Goal: Task Accomplishment & Management: Use online tool/utility

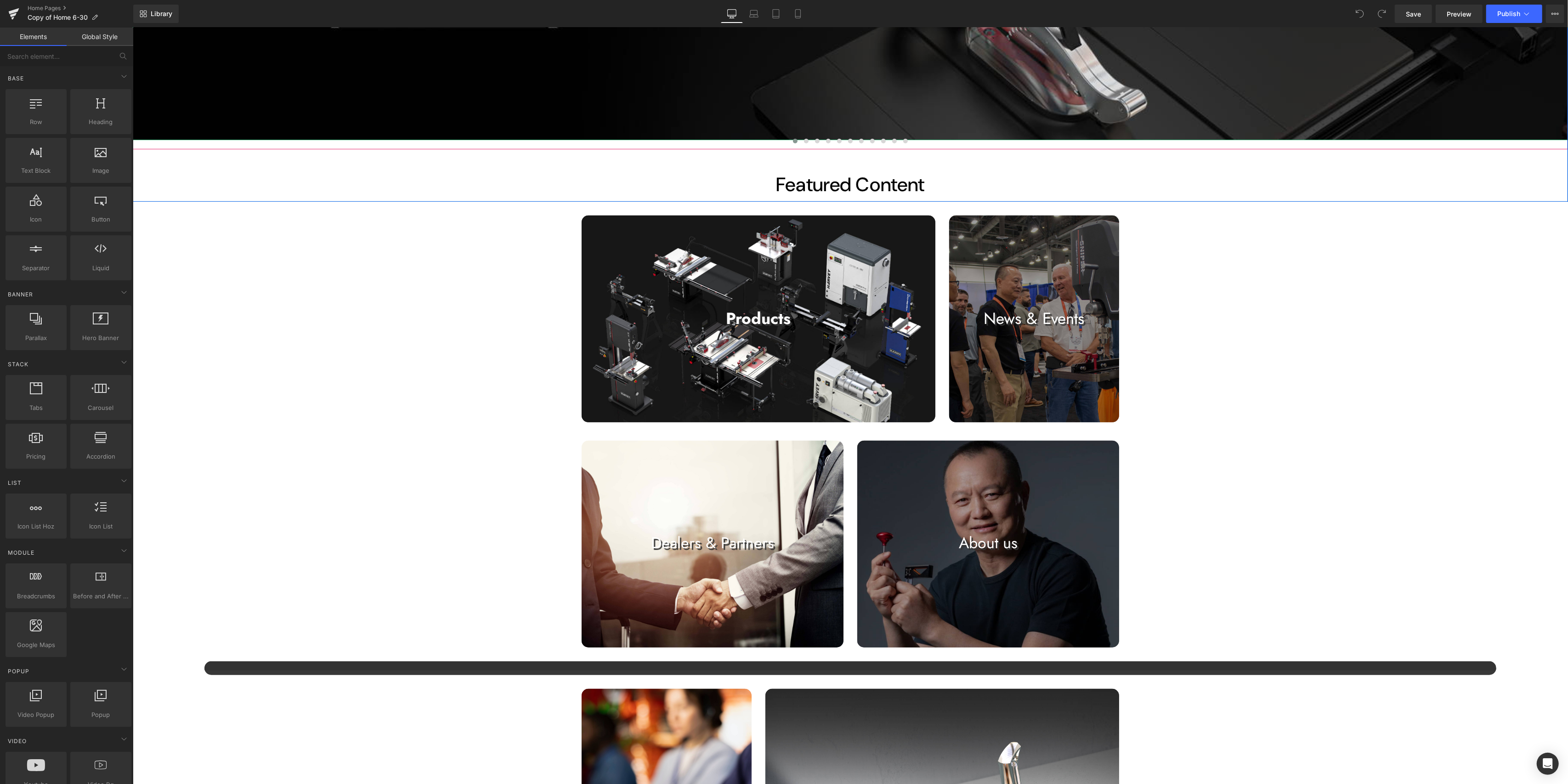
scroll to position [612, 0]
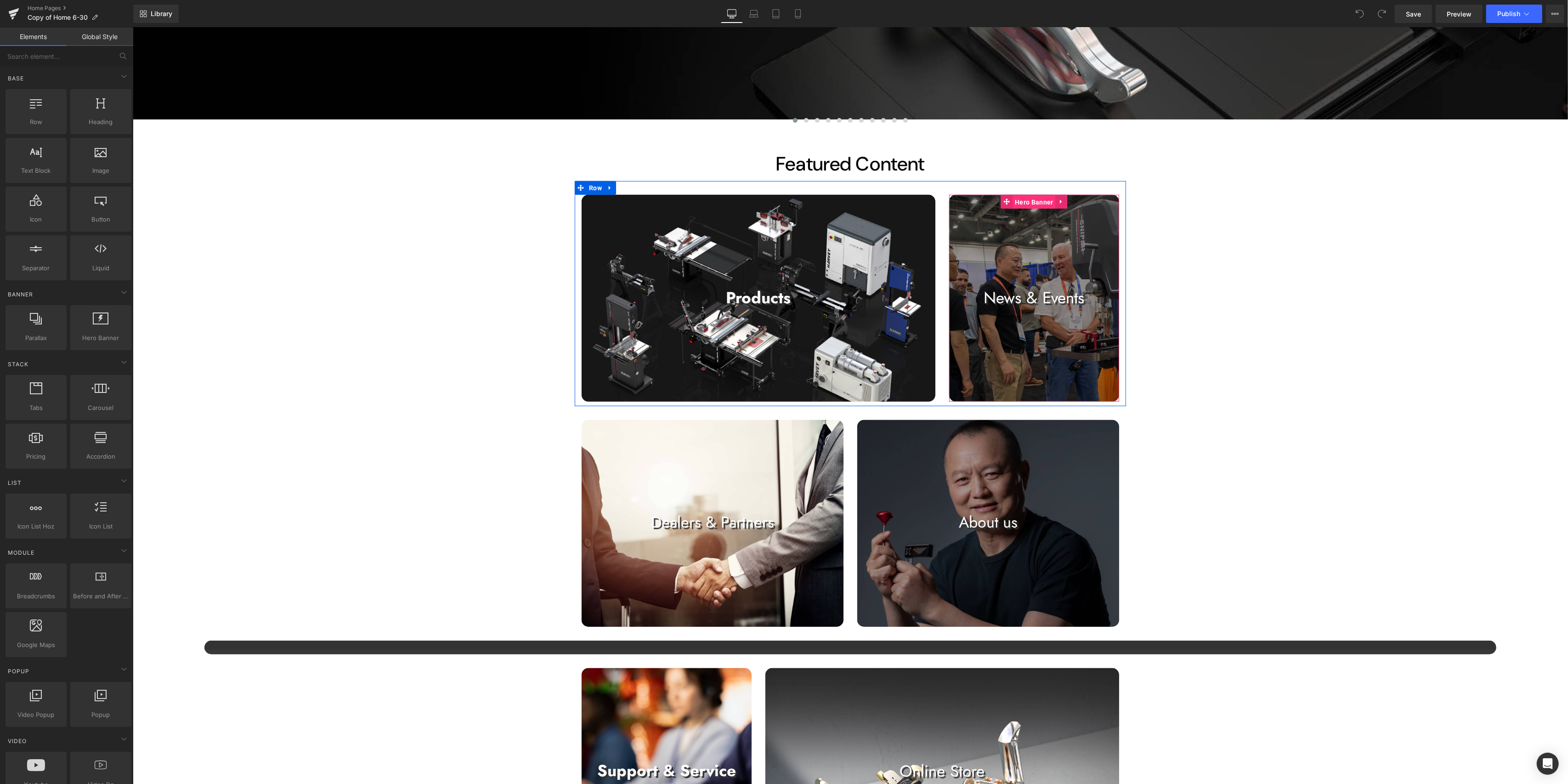
click at [781, 201] on span "Hero Banner" at bounding box center [1034, 202] width 43 height 14
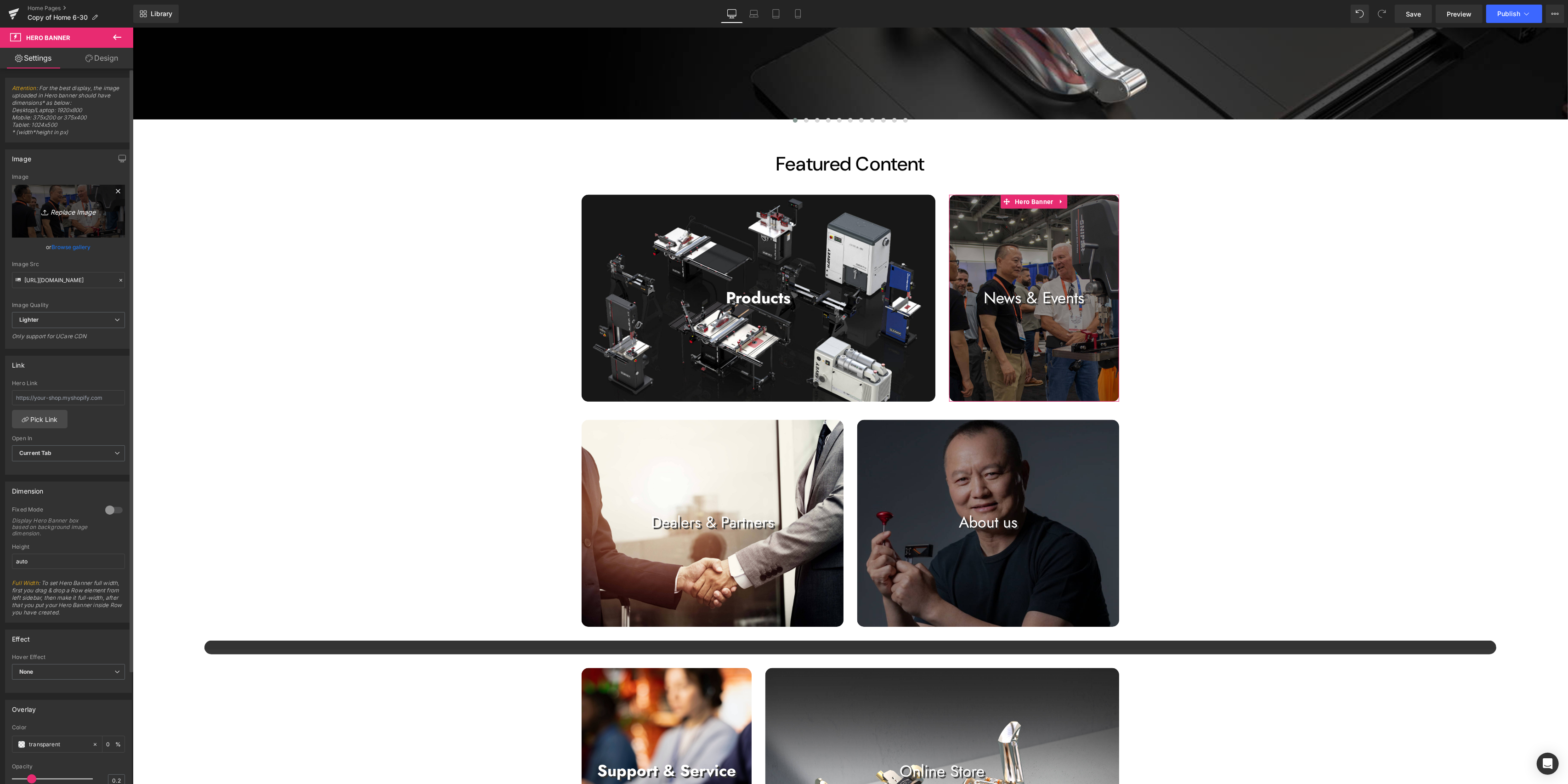
click at [57, 196] on link "Replace Image" at bounding box center [69, 211] width 113 height 53
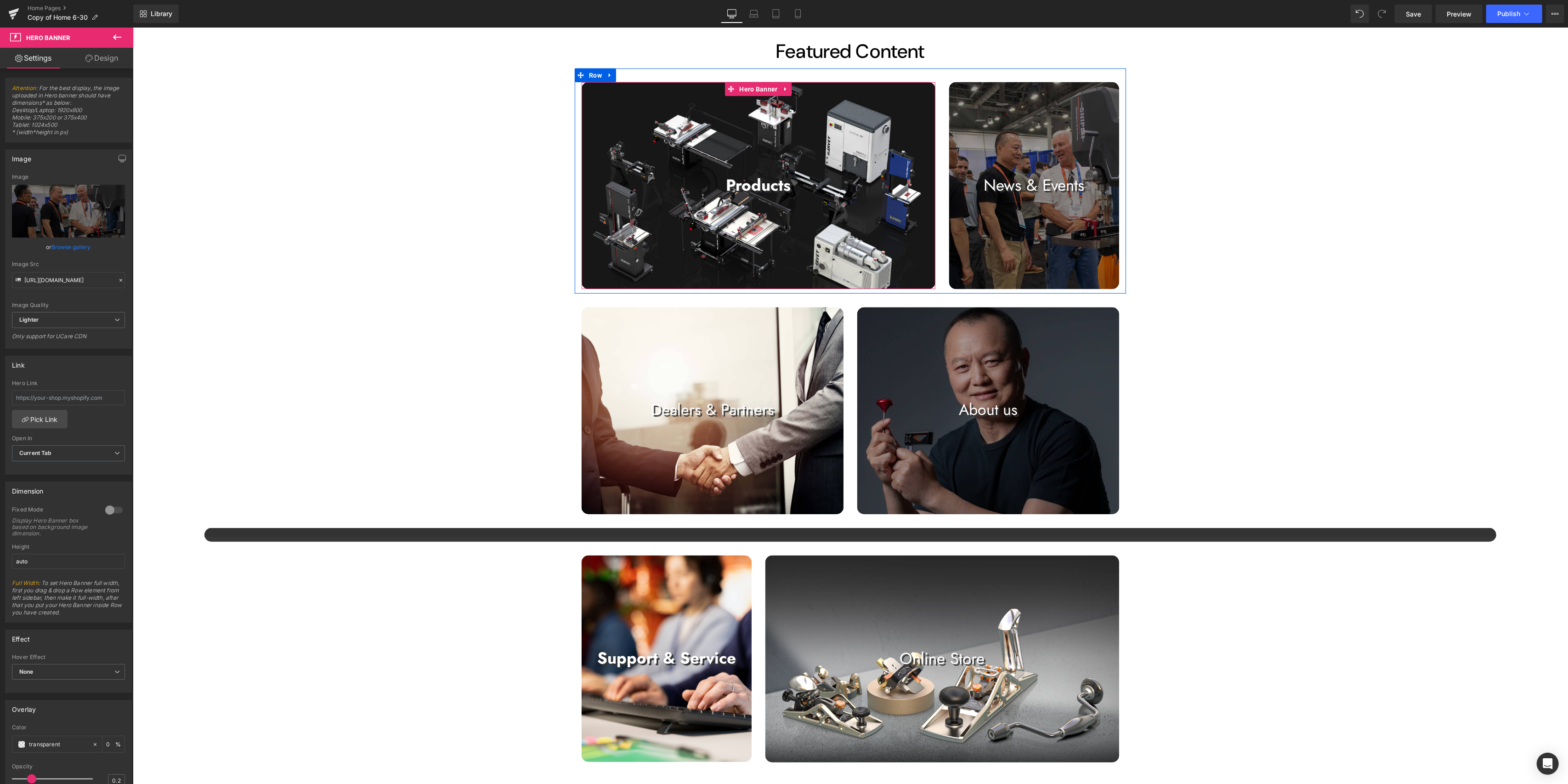
scroll to position [735, 0]
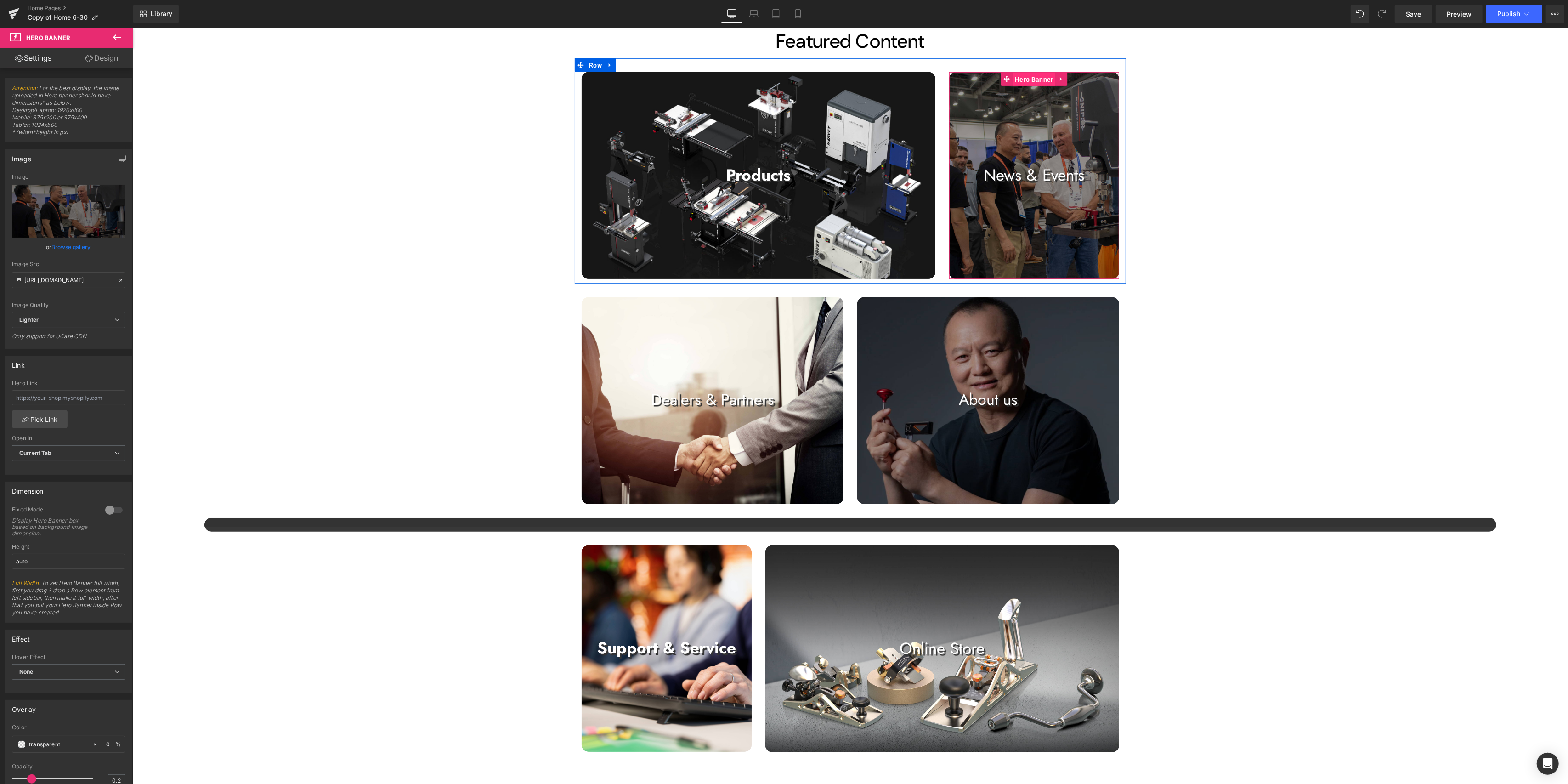
click at [781, 76] on span "Hero Banner" at bounding box center [1034, 79] width 43 height 14
click at [81, 202] on link "Replace Image" at bounding box center [69, 211] width 113 height 53
type input "C:\fakepath\1.jpg"
type input "[URL][DOMAIN_NAME]"
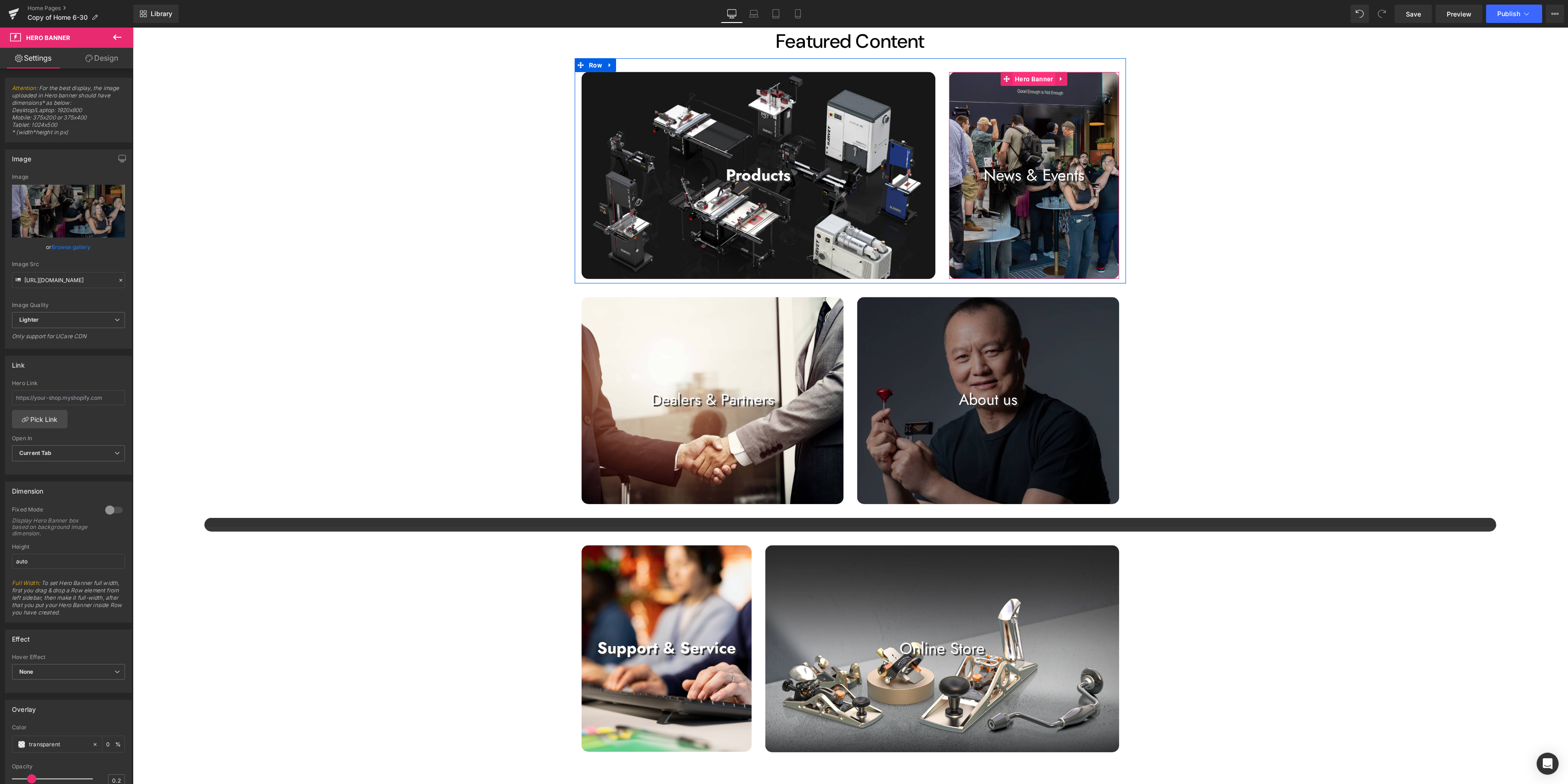
click at [781, 79] on span "Hero Banner" at bounding box center [1034, 79] width 43 height 14
click at [91, 203] on link "Replace Image" at bounding box center [69, 211] width 113 height 53
type input "C:\fakepath\1.jpg"
type input "[URL][DOMAIN_NAME]"
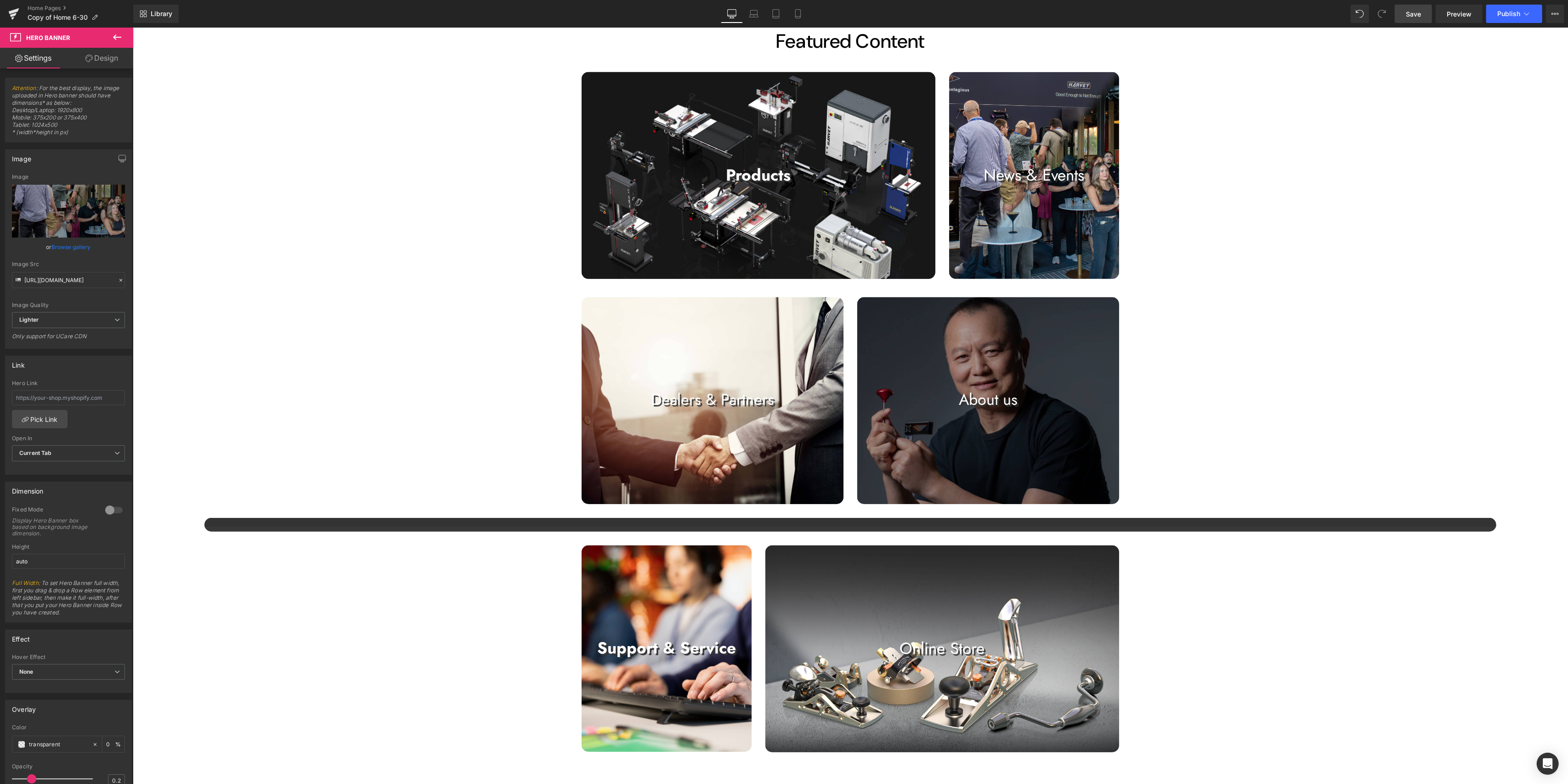
click at [781, 13] on span "Save" at bounding box center [1413, 14] width 15 height 10
click at [781, 300] on span "Hero Banner" at bounding box center [987, 304] width 43 height 14
click at [46, 190] on link "Replace Image" at bounding box center [69, 211] width 113 height 53
type input "C:\fakepath\静帧 [DATE] 141950_1.56.1.jpg"
type input "[URL][DOMAIN_NAME]"
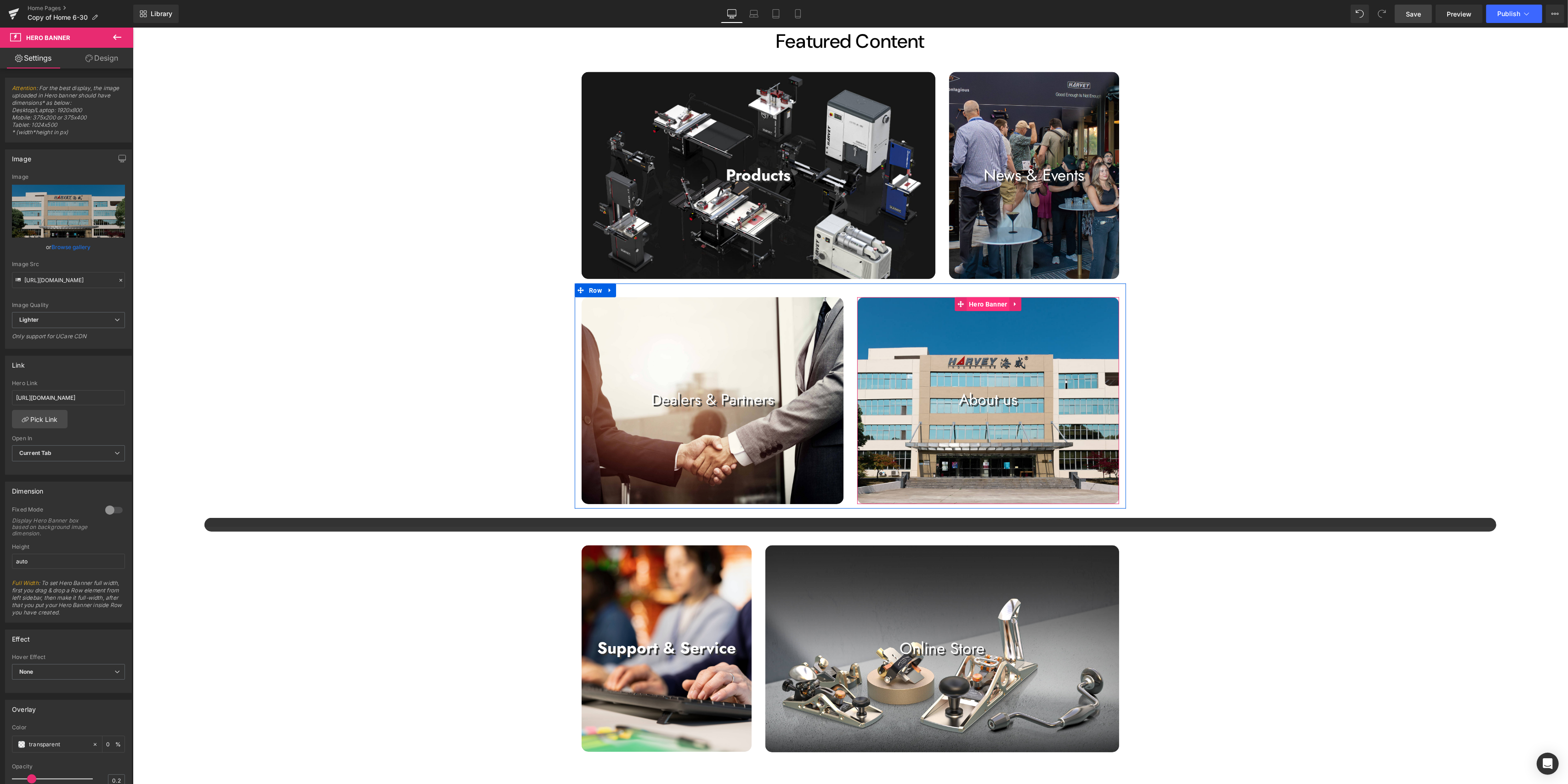
click at [781, 306] on span "Hero Banner" at bounding box center [987, 304] width 43 height 14
click at [65, 212] on icon "Replace Image" at bounding box center [68, 211] width 74 height 12
type input "C:\fakepath\静帧 [DATE] 141950_1.56.1.jpg"
type input "[URL][DOMAIN_NAME]"
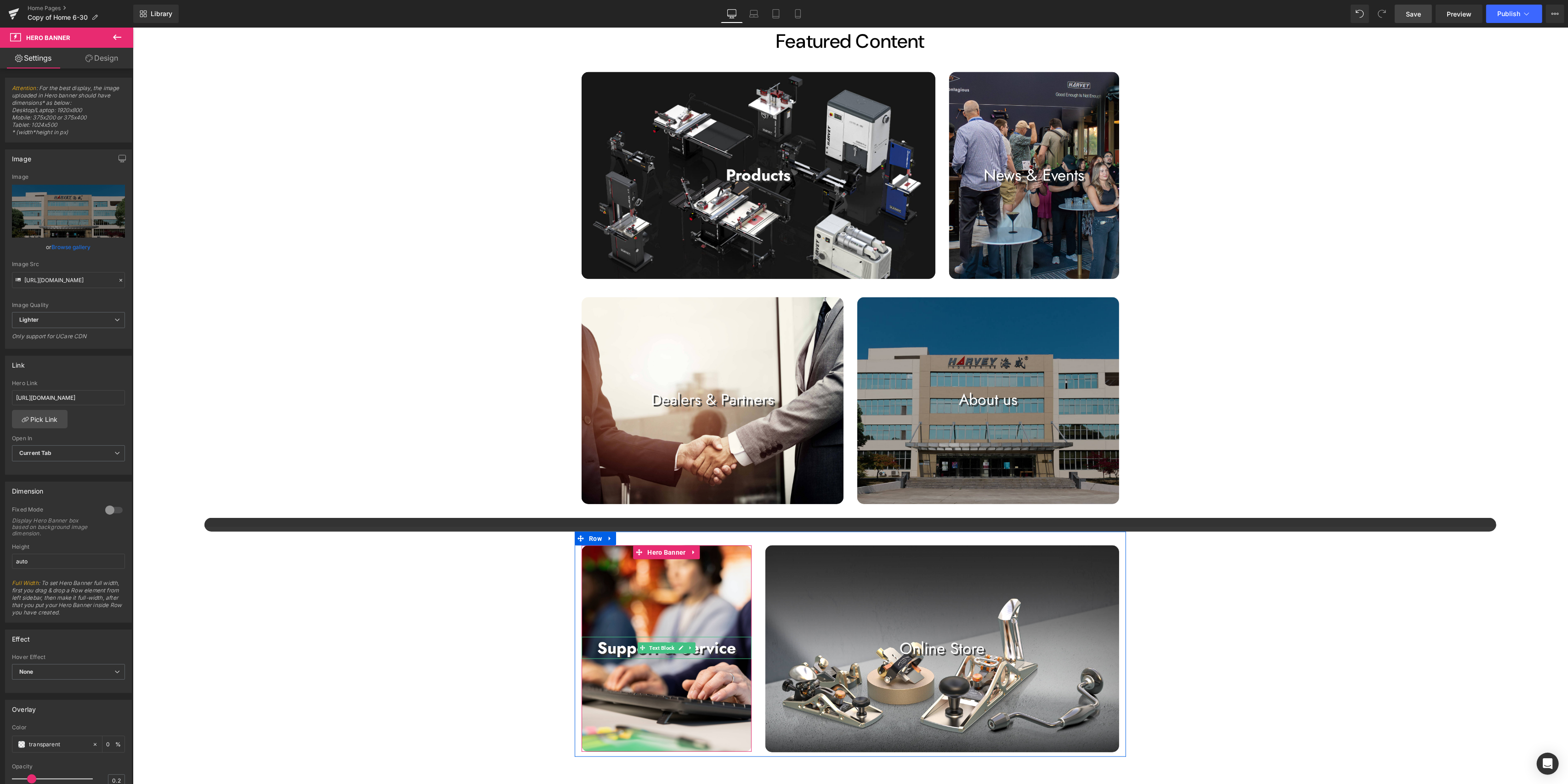
click at [715, 637] on strong "Support & Service" at bounding box center [666, 648] width 139 height 23
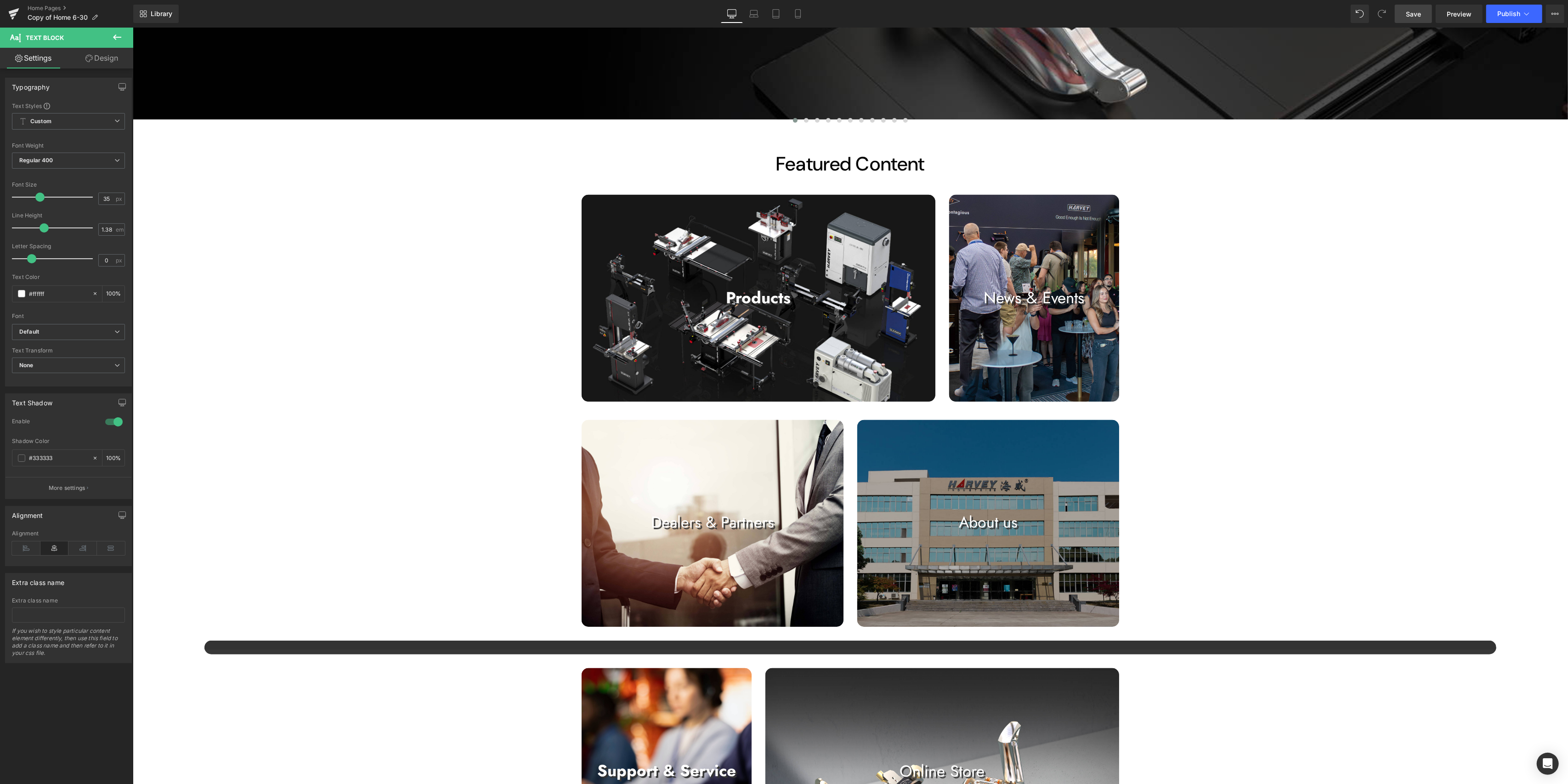
scroll to position [796, 0]
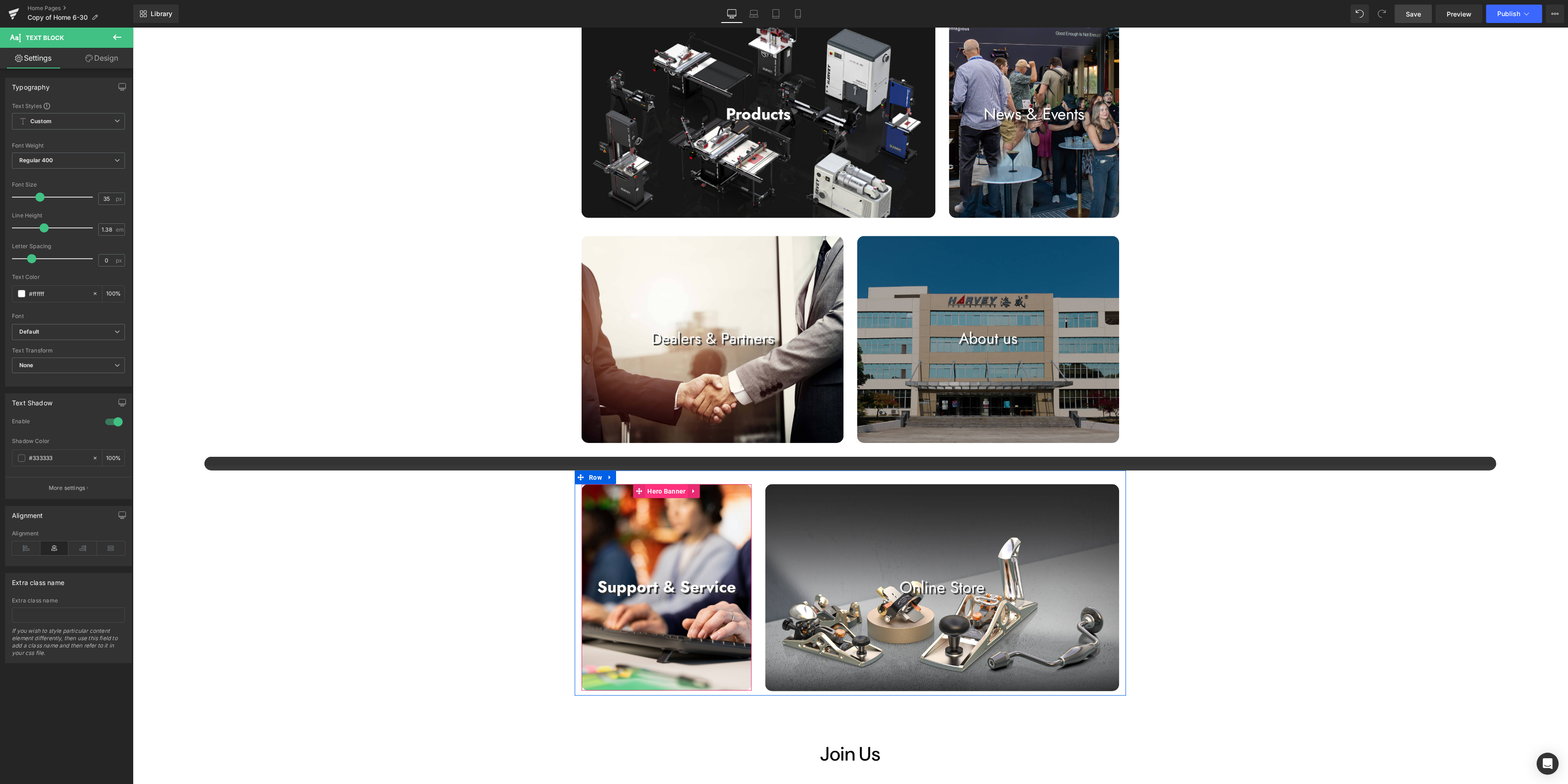
click at [651, 492] on span "Hero Banner" at bounding box center [666, 491] width 43 height 14
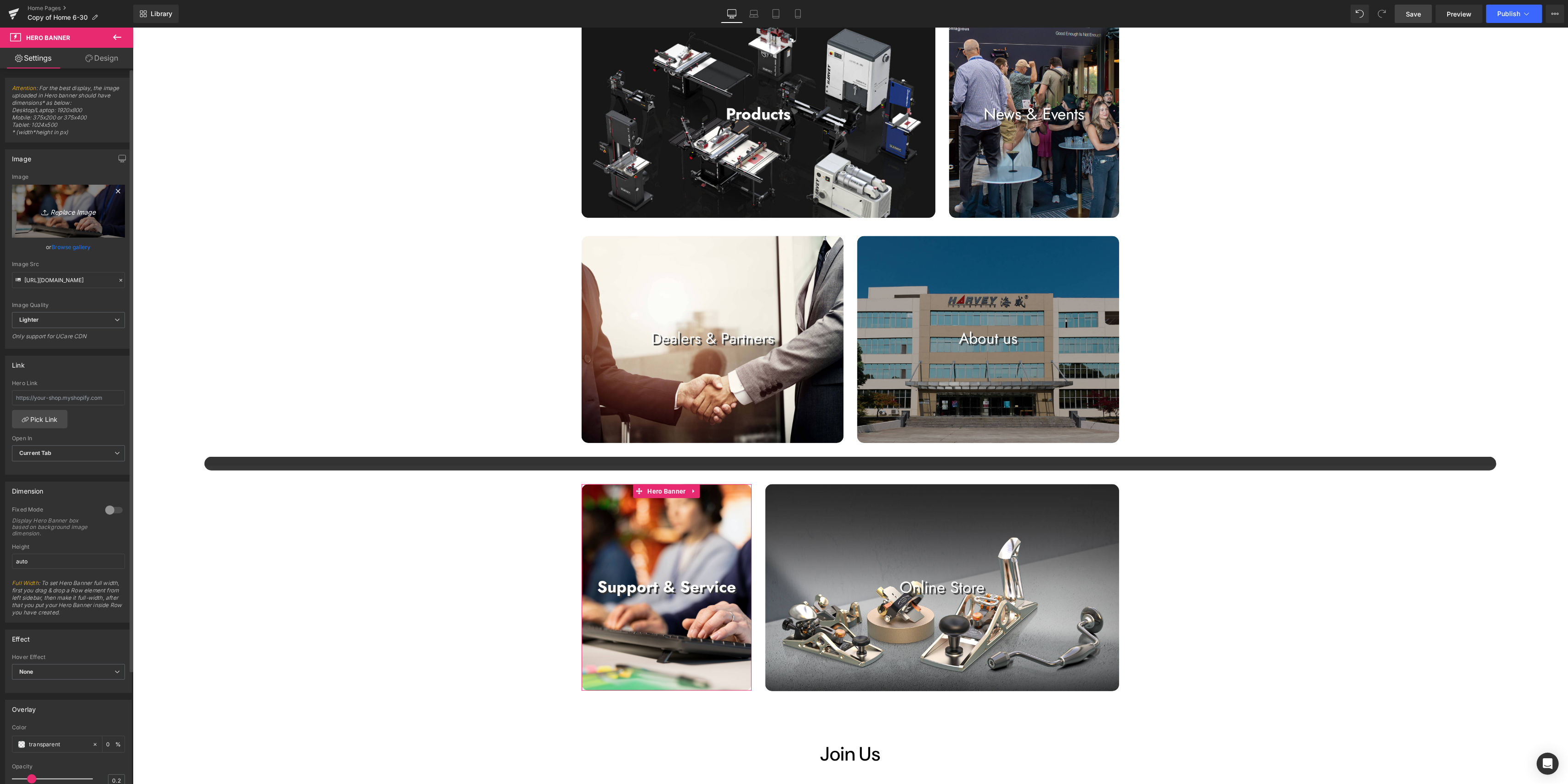
click at [73, 228] on link "Replace Image" at bounding box center [69, 211] width 113 height 53
type input "C:\fakepath\2.jpg"
type input "[URL][DOMAIN_NAME]"
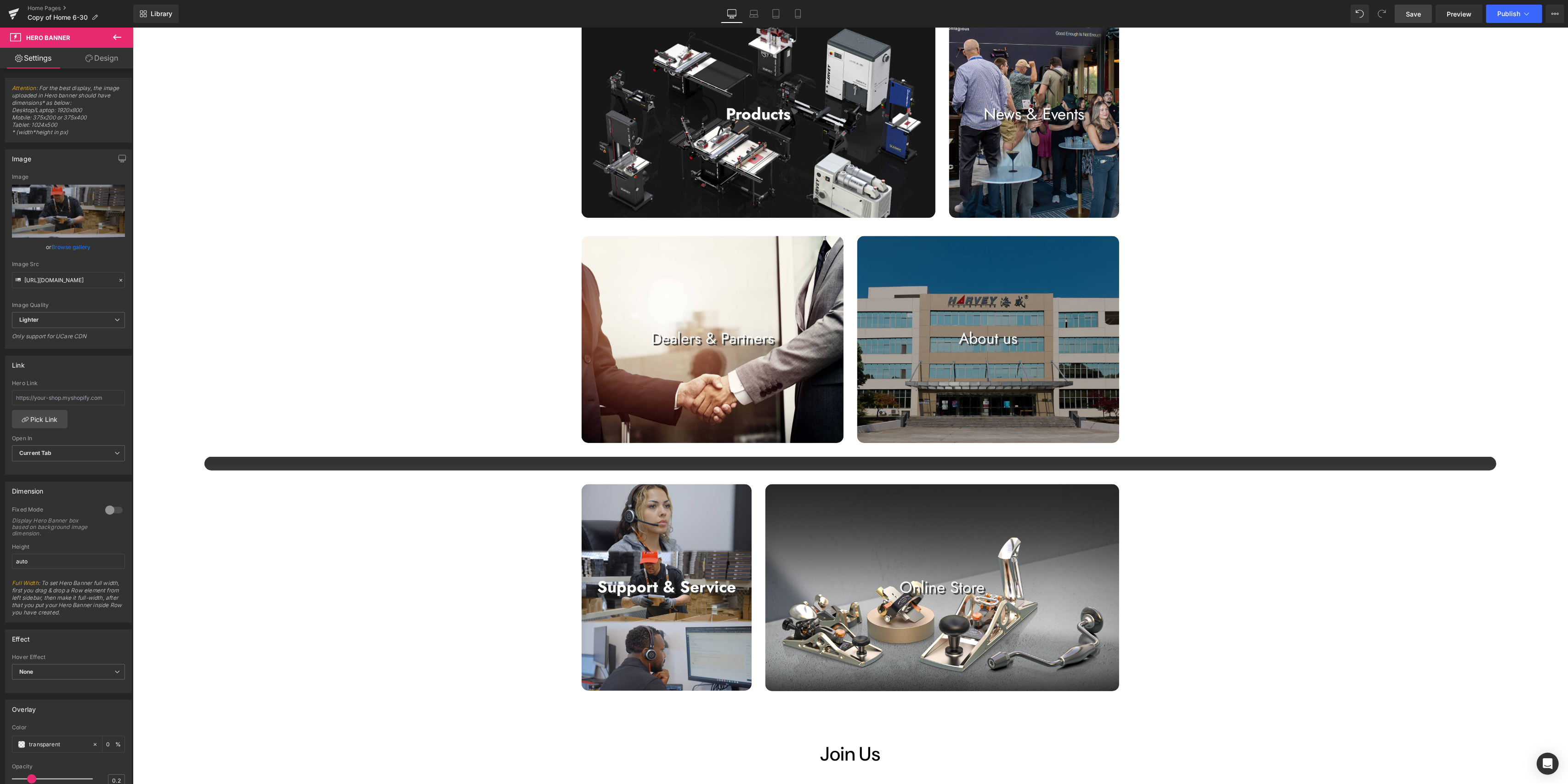
click at [781, 16] on span "Save" at bounding box center [1413, 14] width 15 height 10
click at [475, 533] on div "Image Image Image Image Image Image Image Image" at bounding box center [850, 247] width 1435 height 1895
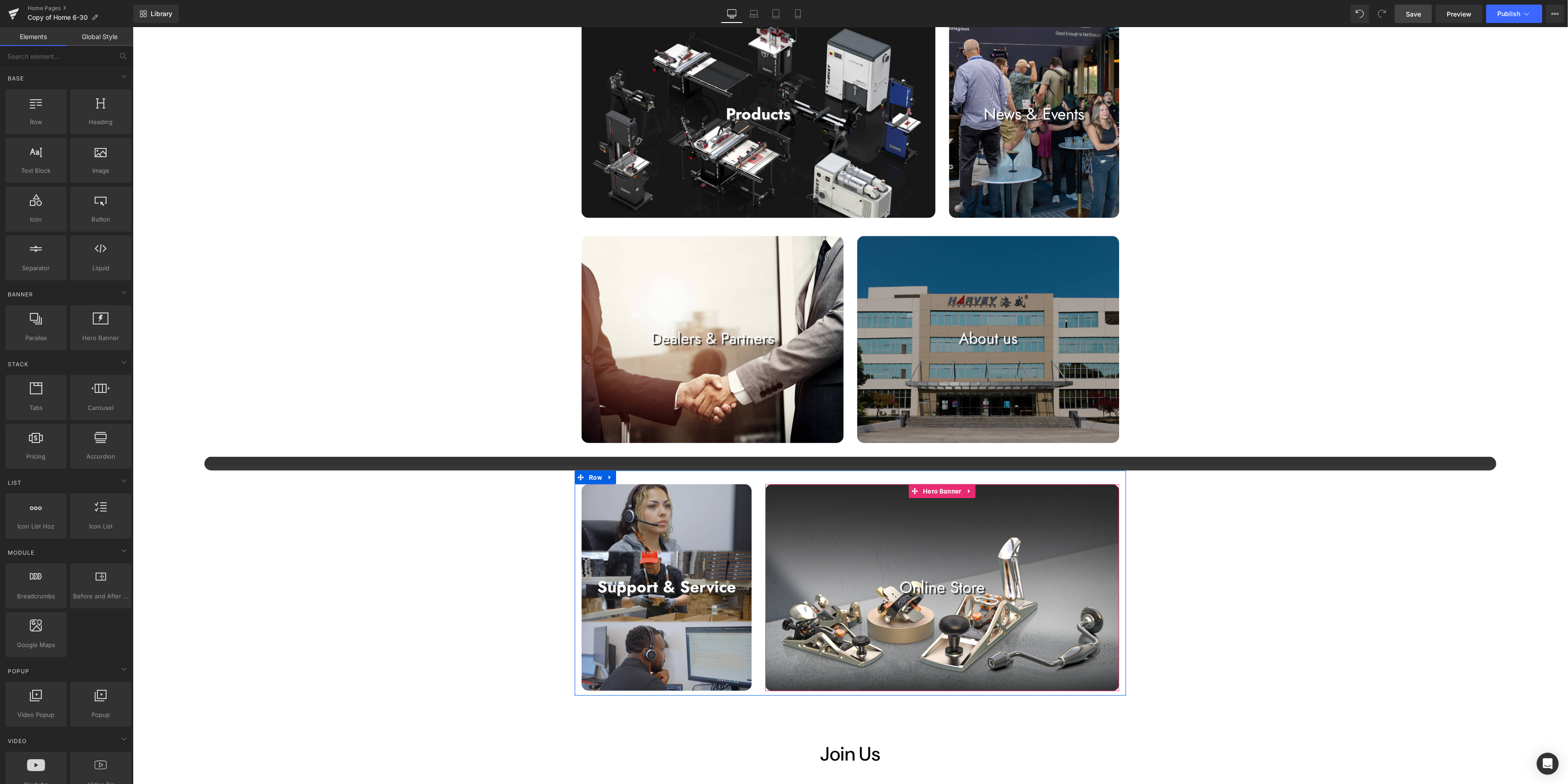
click at [781, 547] on div at bounding box center [942, 588] width 354 height 207
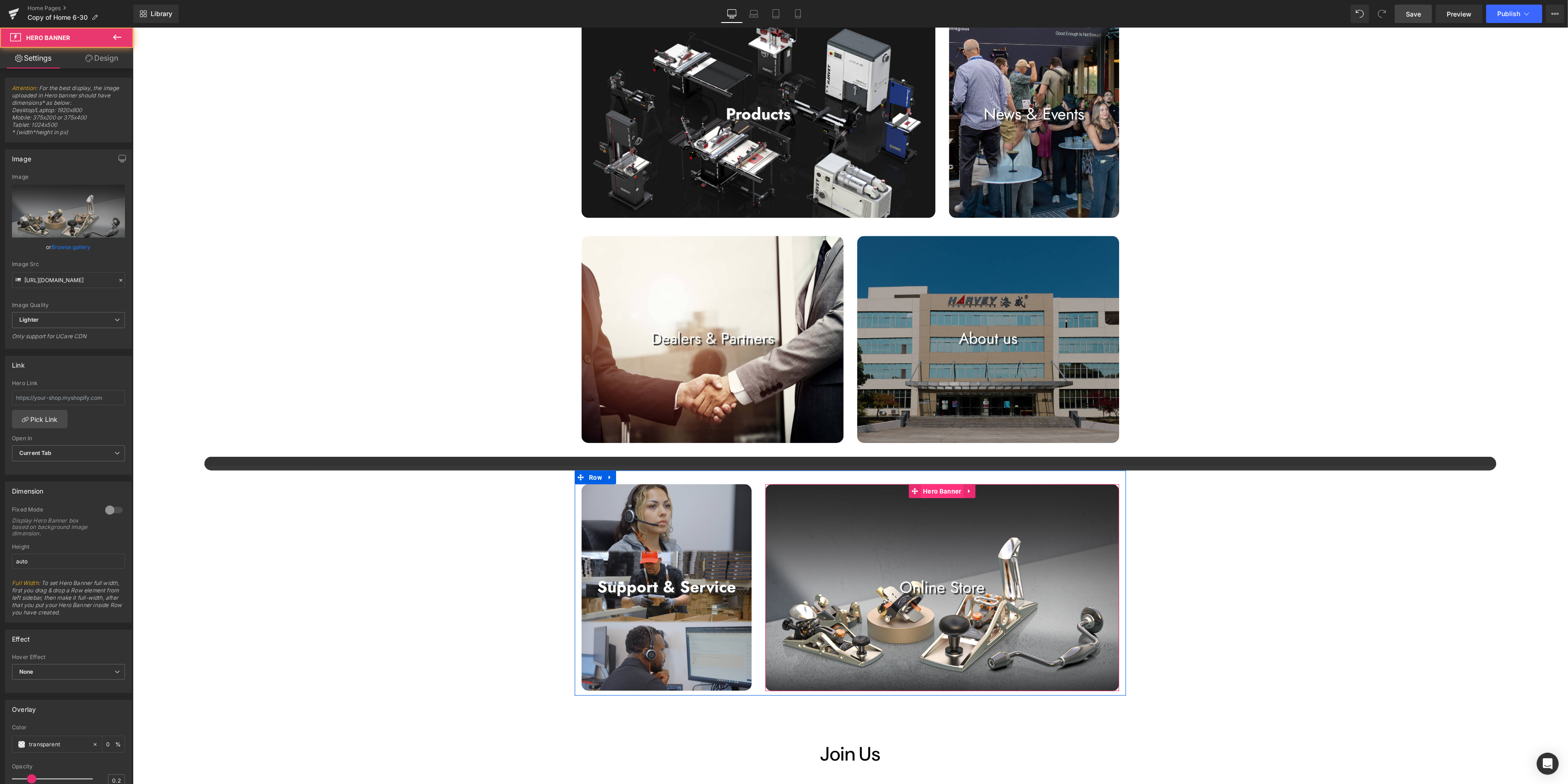
click at [781, 488] on span "Hero Banner" at bounding box center [942, 491] width 43 height 14
click at [96, 214] on icon "Replace Image" at bounding box center [68, 211] width 74 height 12
type input "C:\fakepath\jimeng-2025-09-09-6130-表示线上商店的图形图片，要稍微写实风格的，高科技风格的.png"
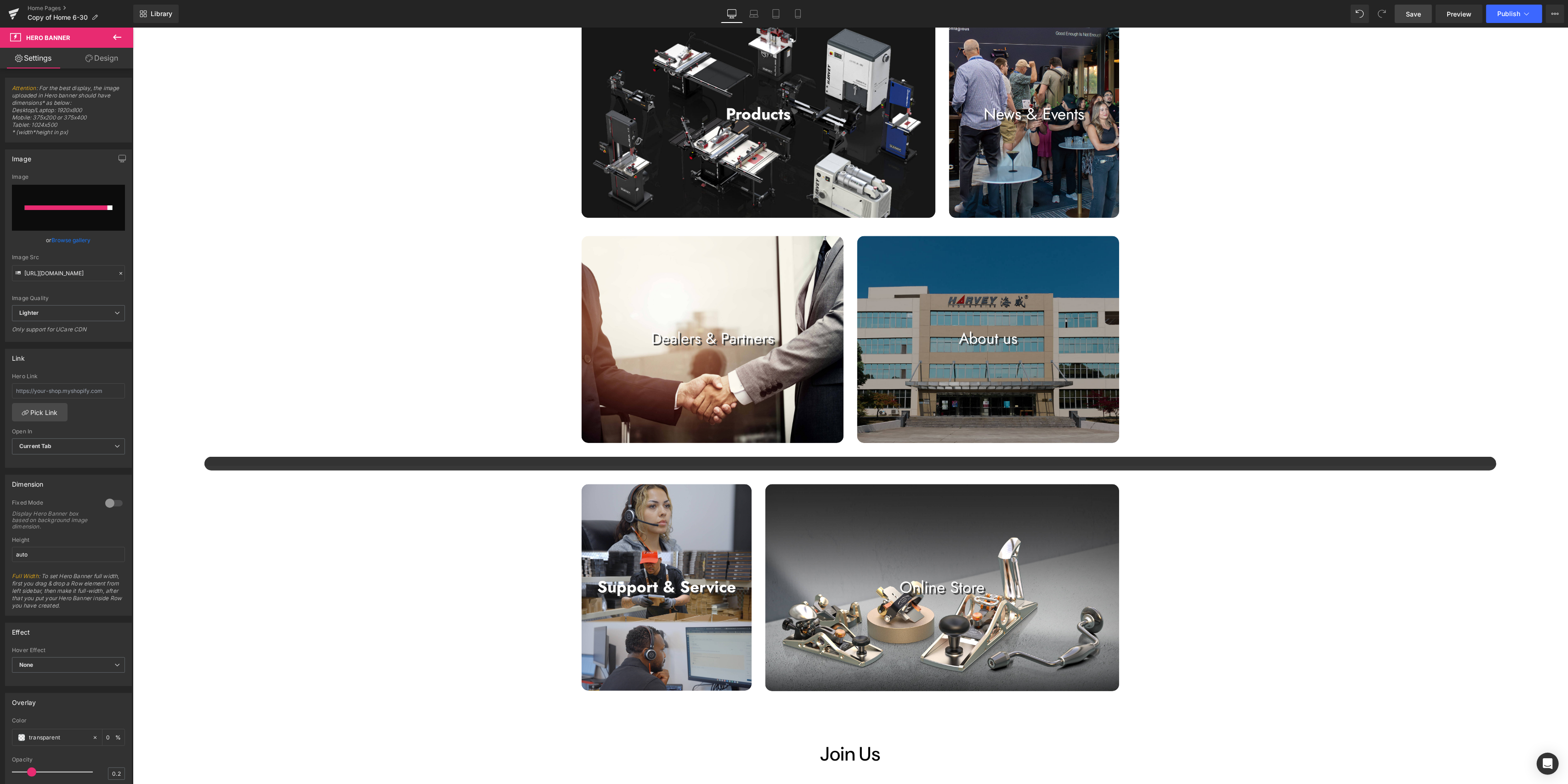
type input "[URL][DOMAIN_NAME]"
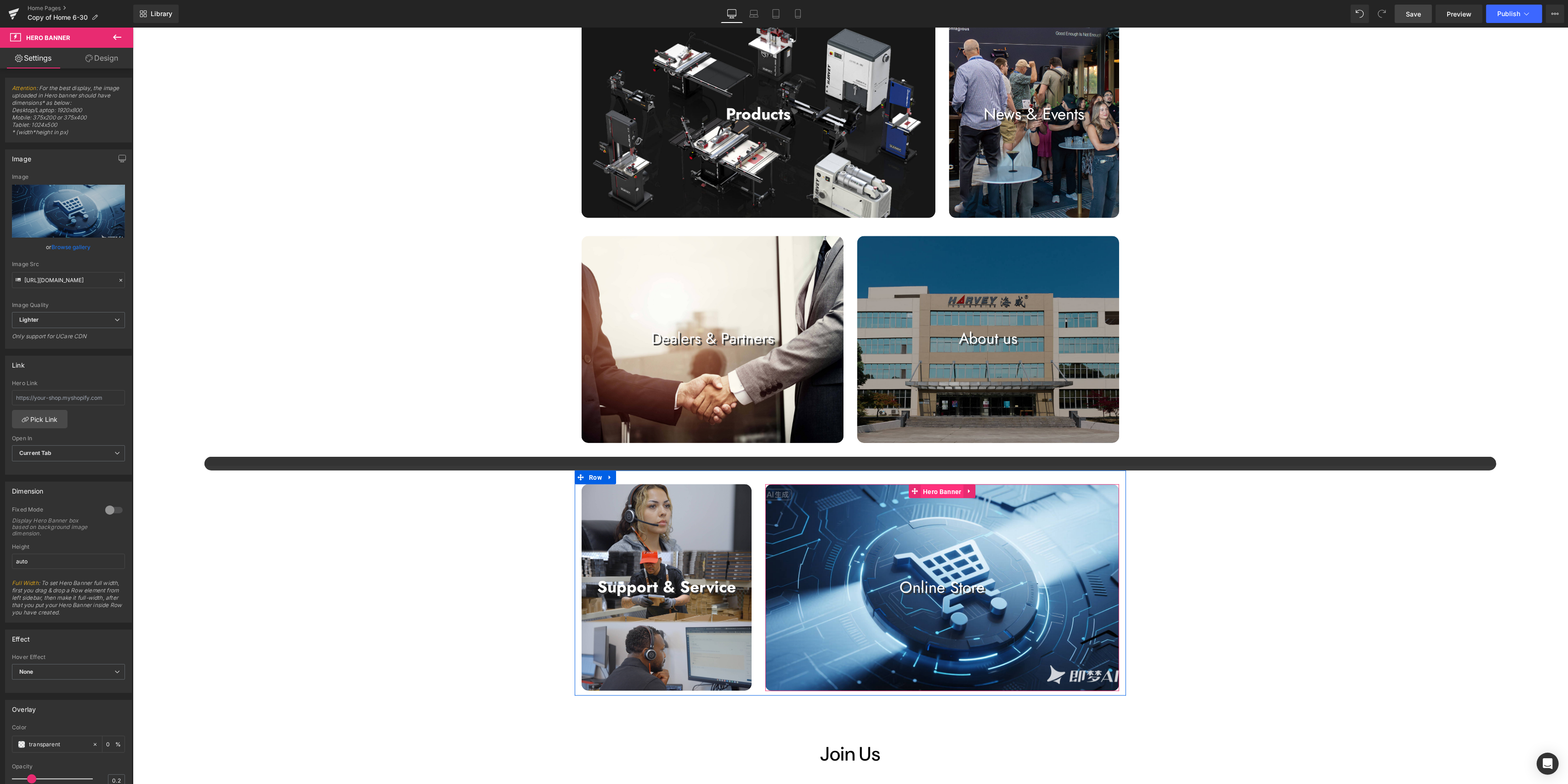
click at [781, 490] on span "Hero Banner" at bounding box center [942, 491] width 43 height 14
click at [59, 229] on link "Replace Image" at bounding box center [69, 211] width 113 height 53
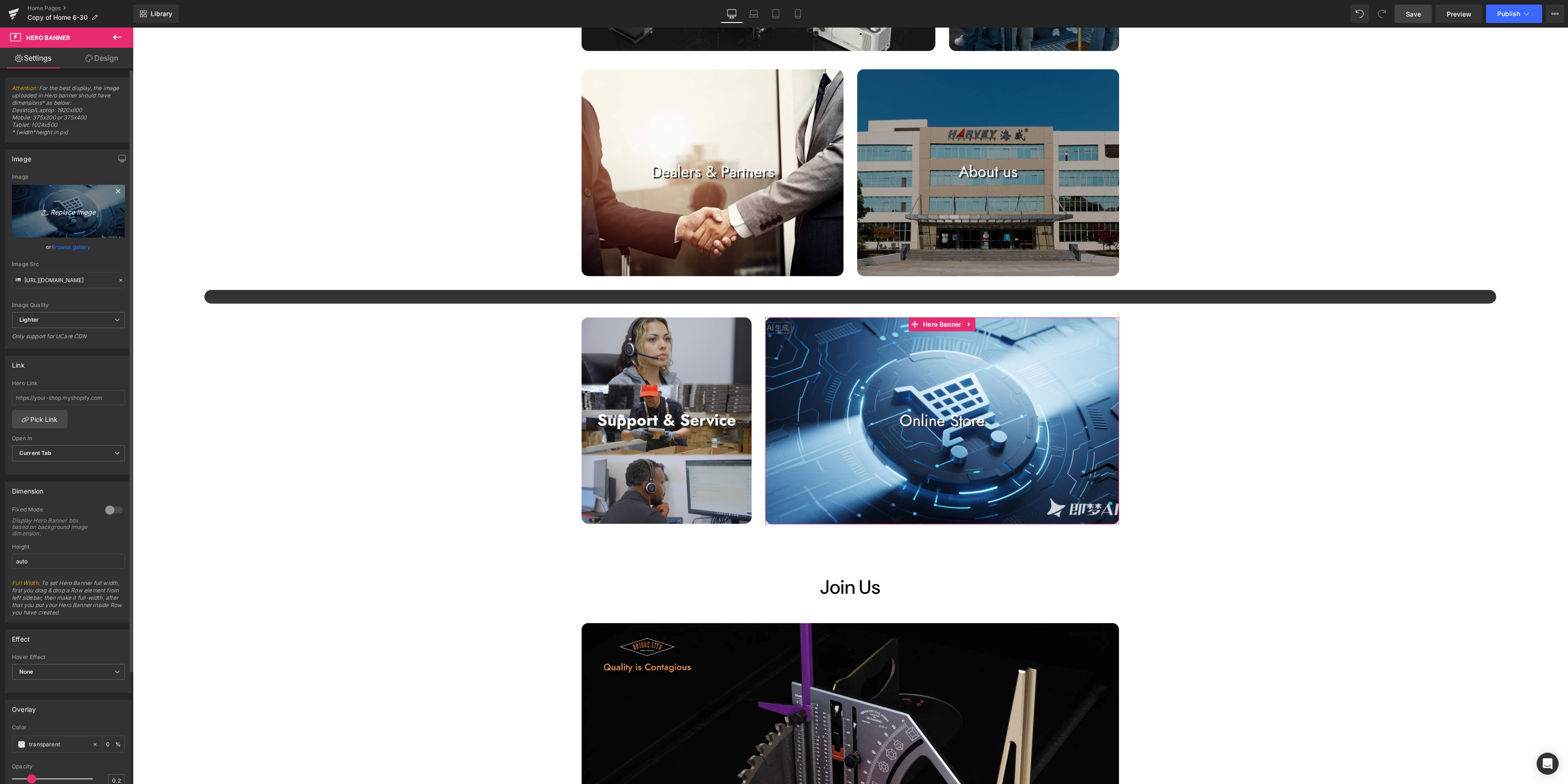
scroll to position [1041, 0]
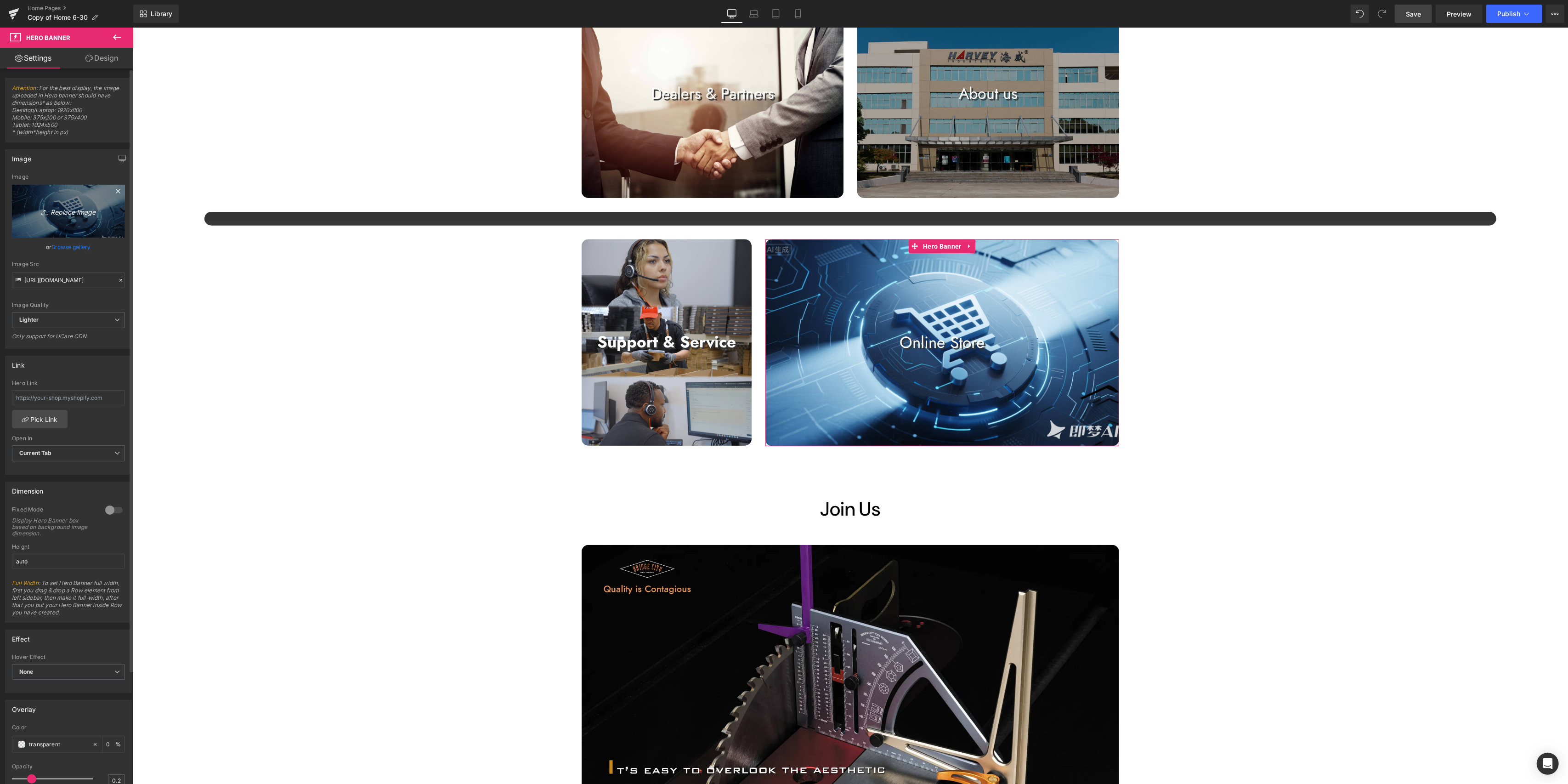
type input "C:\fakepath\静帧 [DATE] 141950_1.54.1.jpg"
type input "[URL][DOMAIN_NAME]"
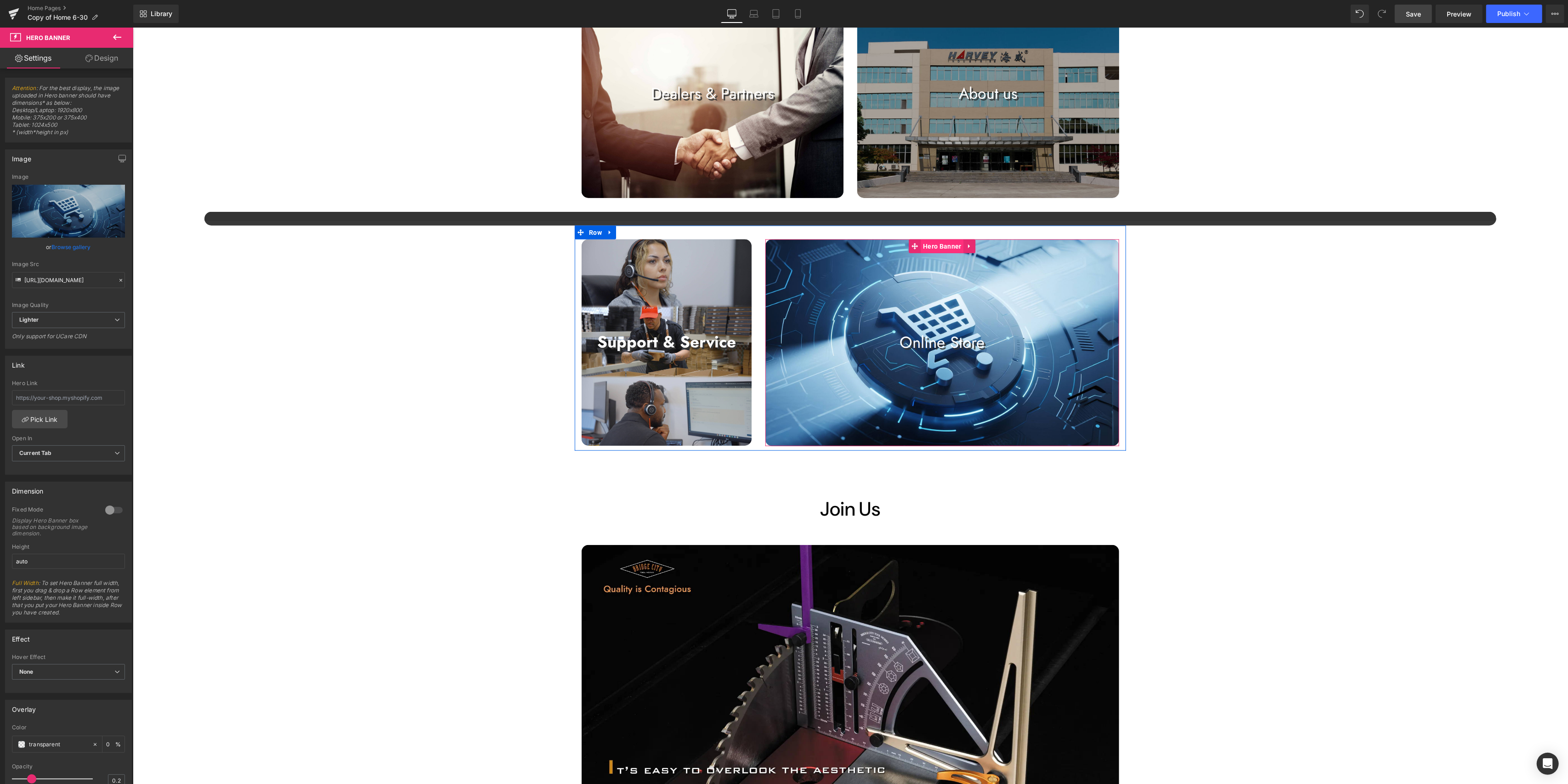
click at [781, 248] on span "Hero Banner" at bounding box center [942, 246] width 43 height 14
click at [77, 229] on link "Replace Image" at bounding box center [69, 211] width 113 height 53
type input "C:\fakepath\静帧 [DATE] 141950_1.54.1.jpg"
type input "[URL][DOMAIN_NAME]"
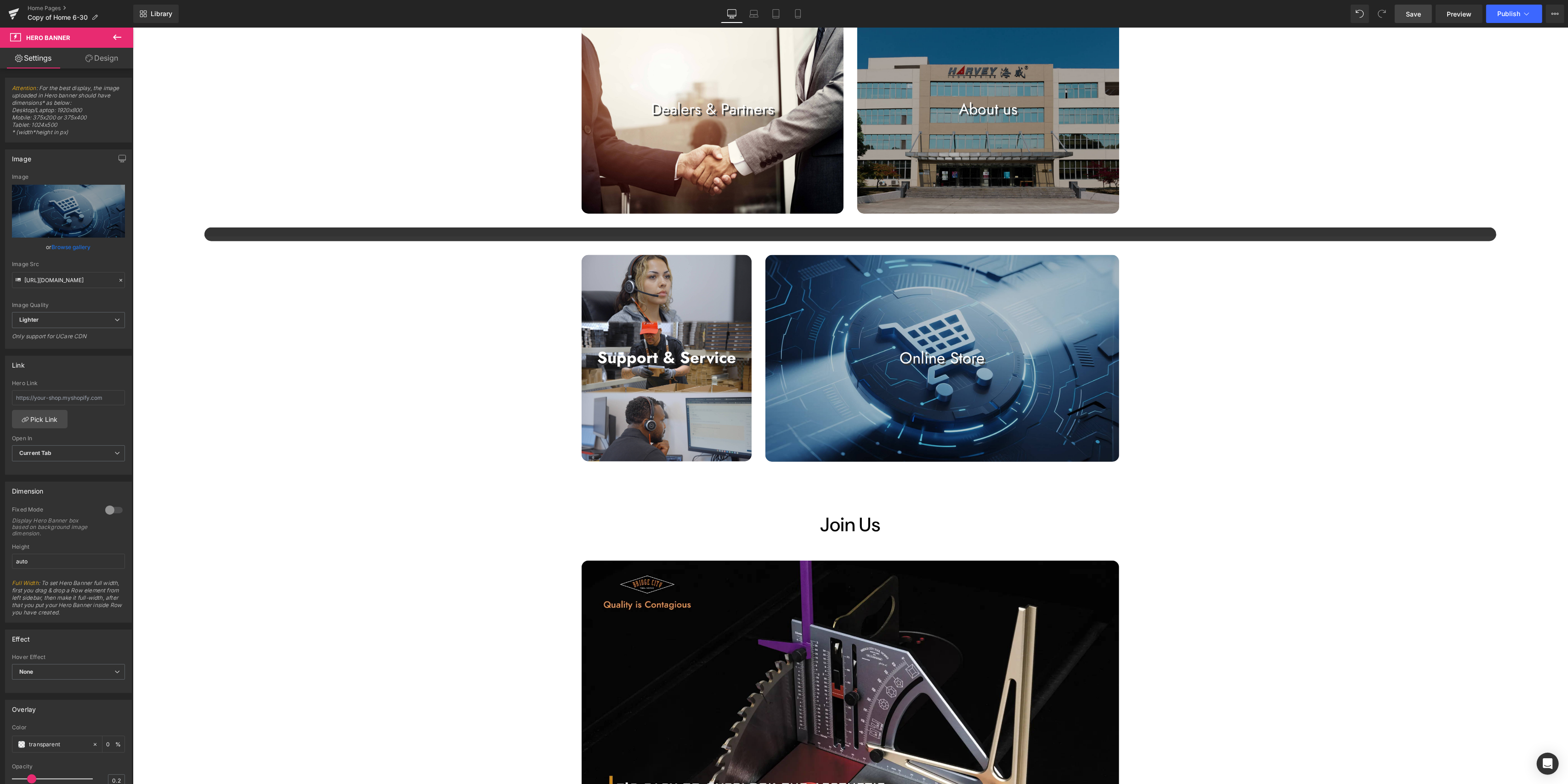
scroll to position [919, 0]
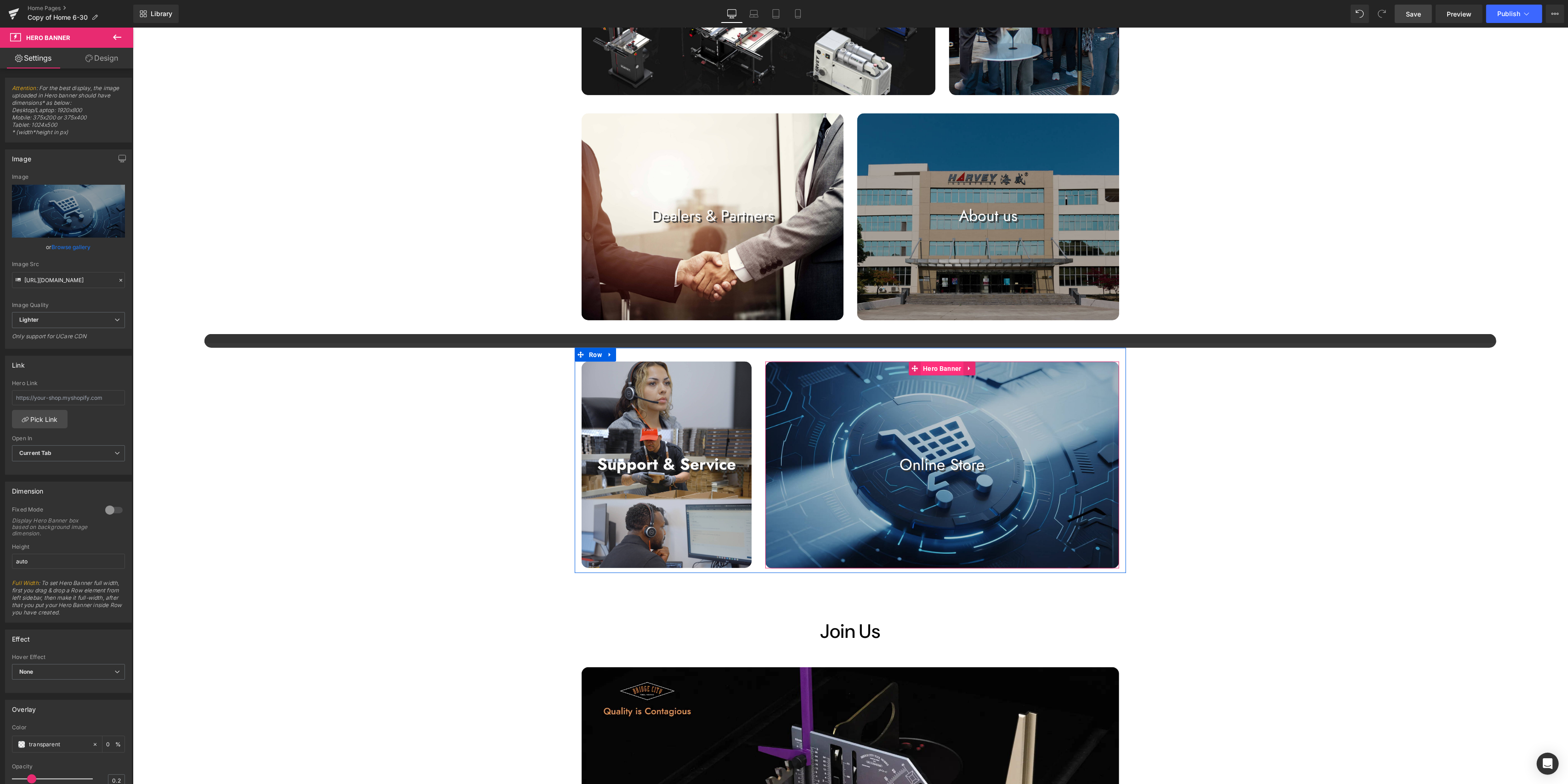
click at [781, 371] on span "Hero Banner" at bounding box center [942, 368] width 43 height 14
click at [87, 217] on link "Replace Image" at bounding box center [69, 211] width 113 height 53
type input "C:\fakepath\静帧 [DATE] 141950_1.54.1.jpg"
type input "[URL][DOMAIN_NAME]"
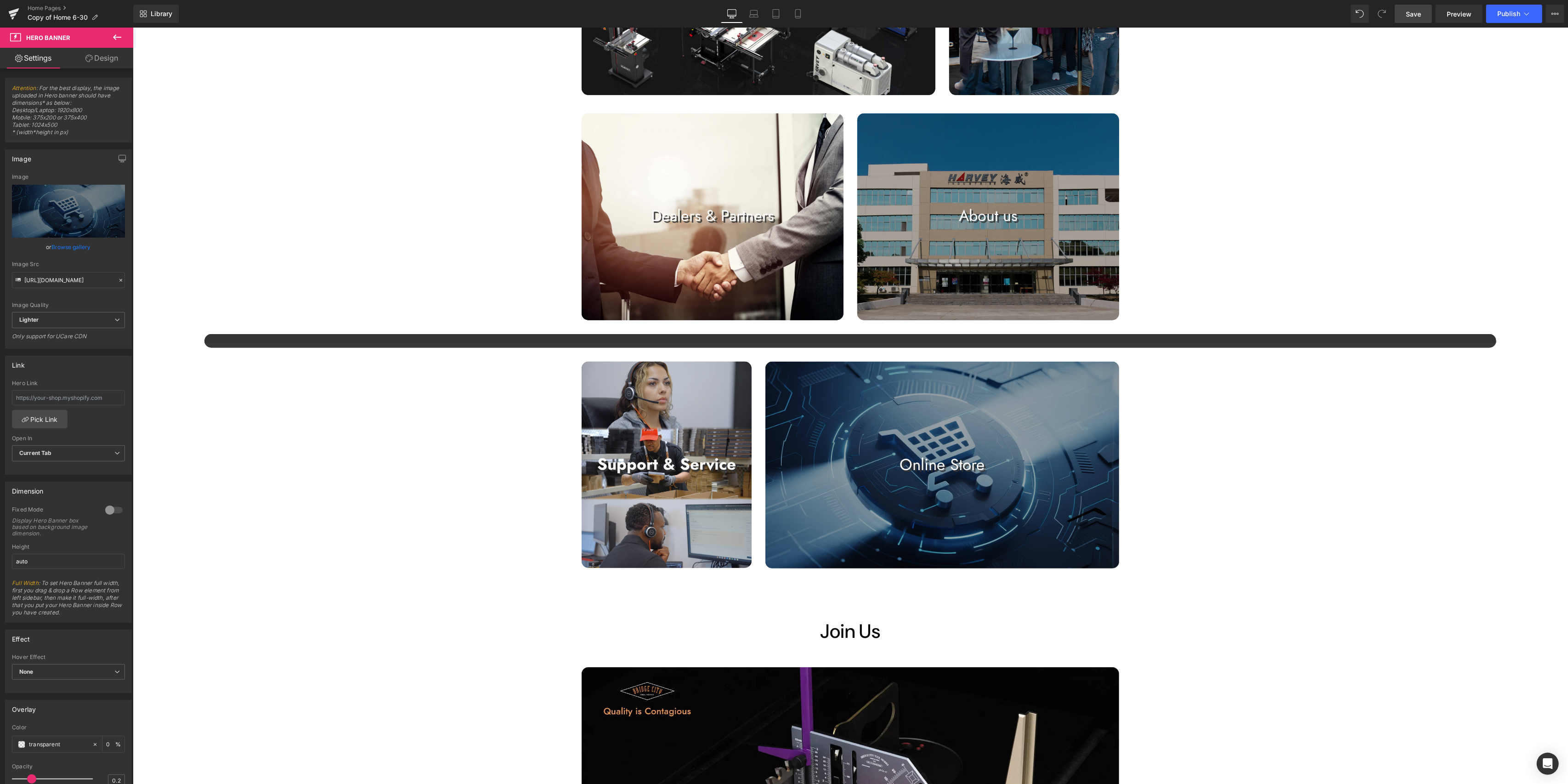
click at [781, 16] on span "Save" at bounding box center [1413, 14] width 15 height 10
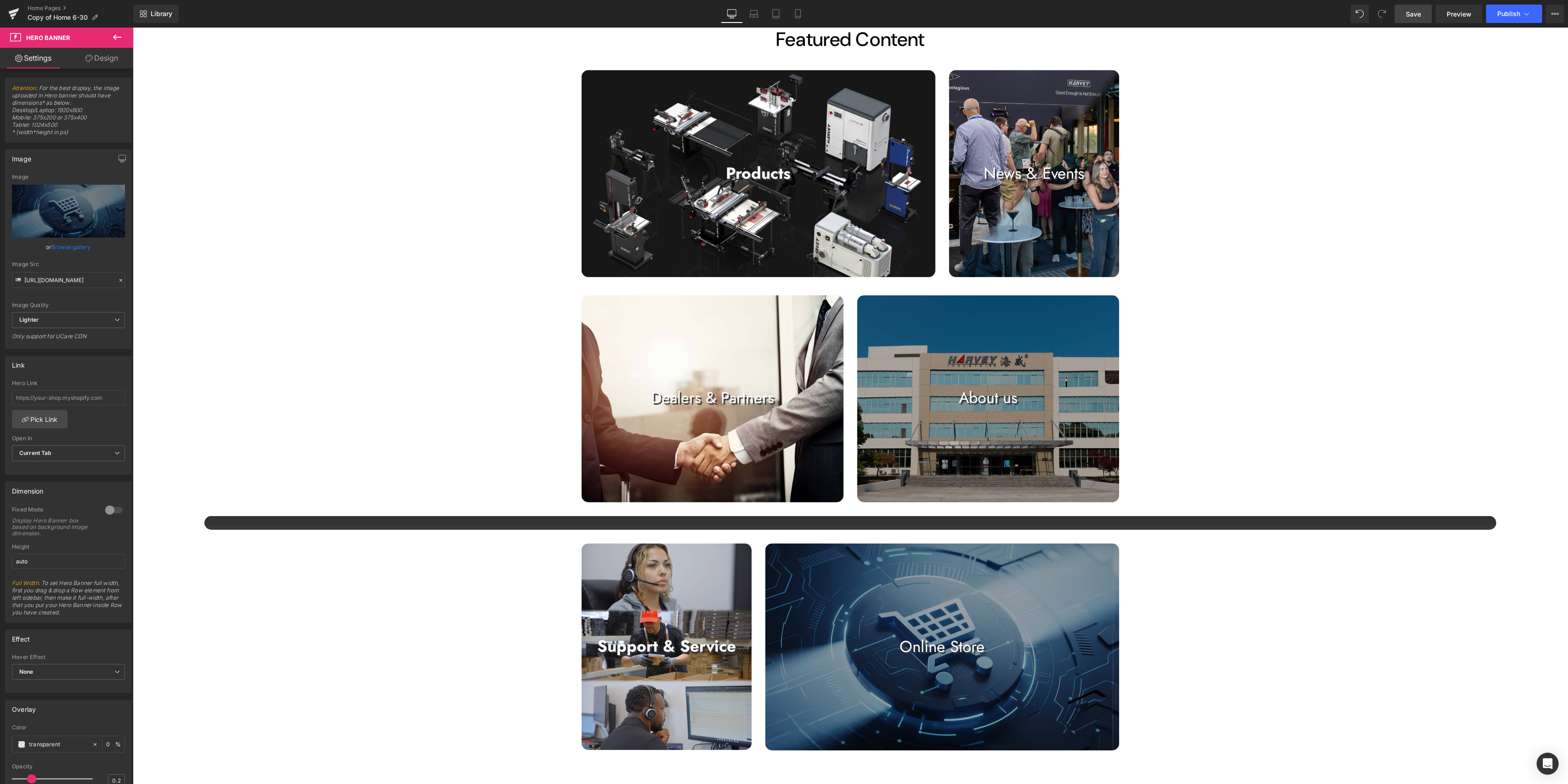
scroll to position [735, 0]
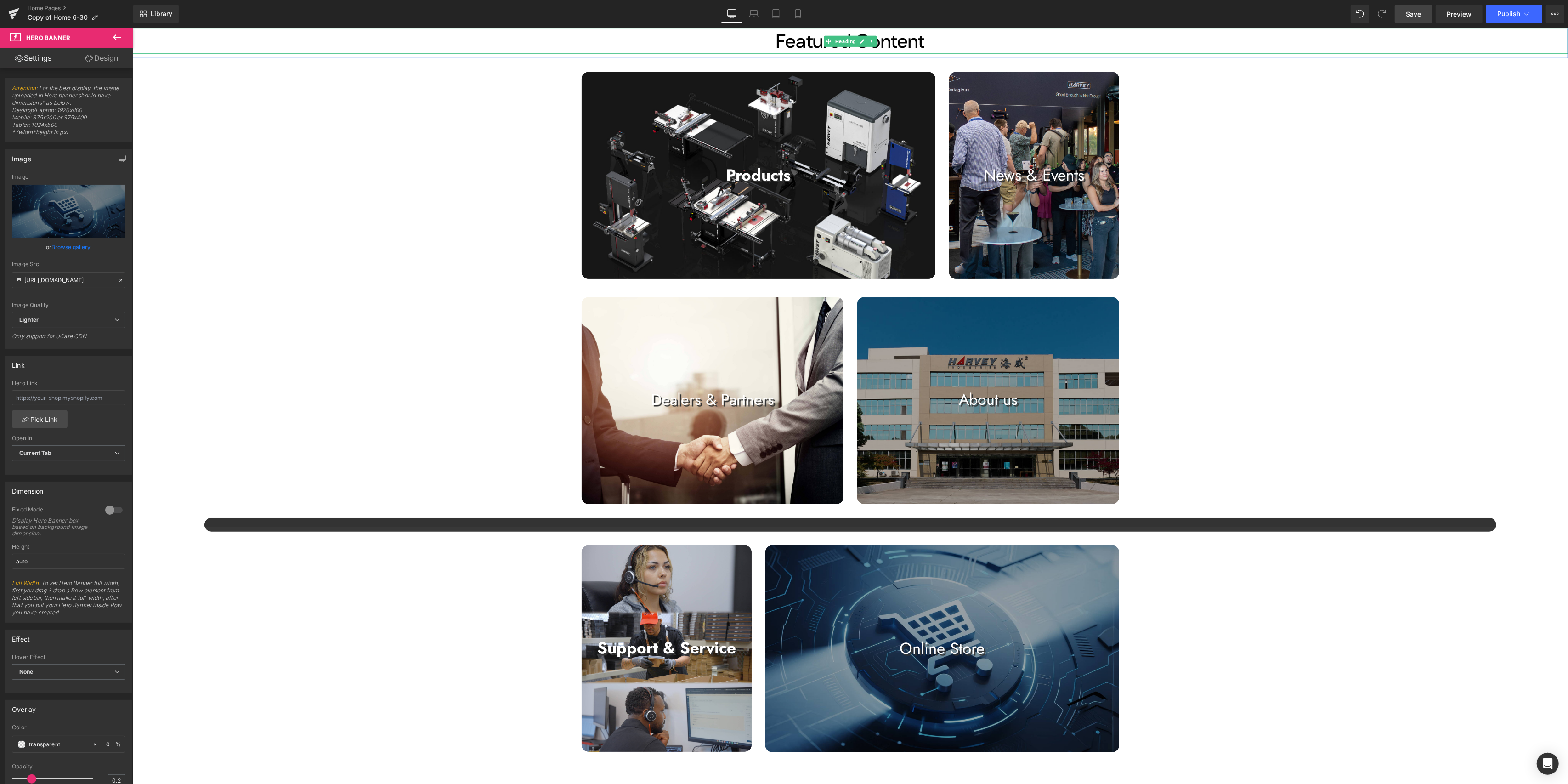
drag, startPoint x: 951, startPoint y: 35, endPoint x: 949, endPoint y: 40, distance: 5.4
click at [781, 35] on h1 "Featured Content" at bounding box center [850, 41] width 1435 height 25
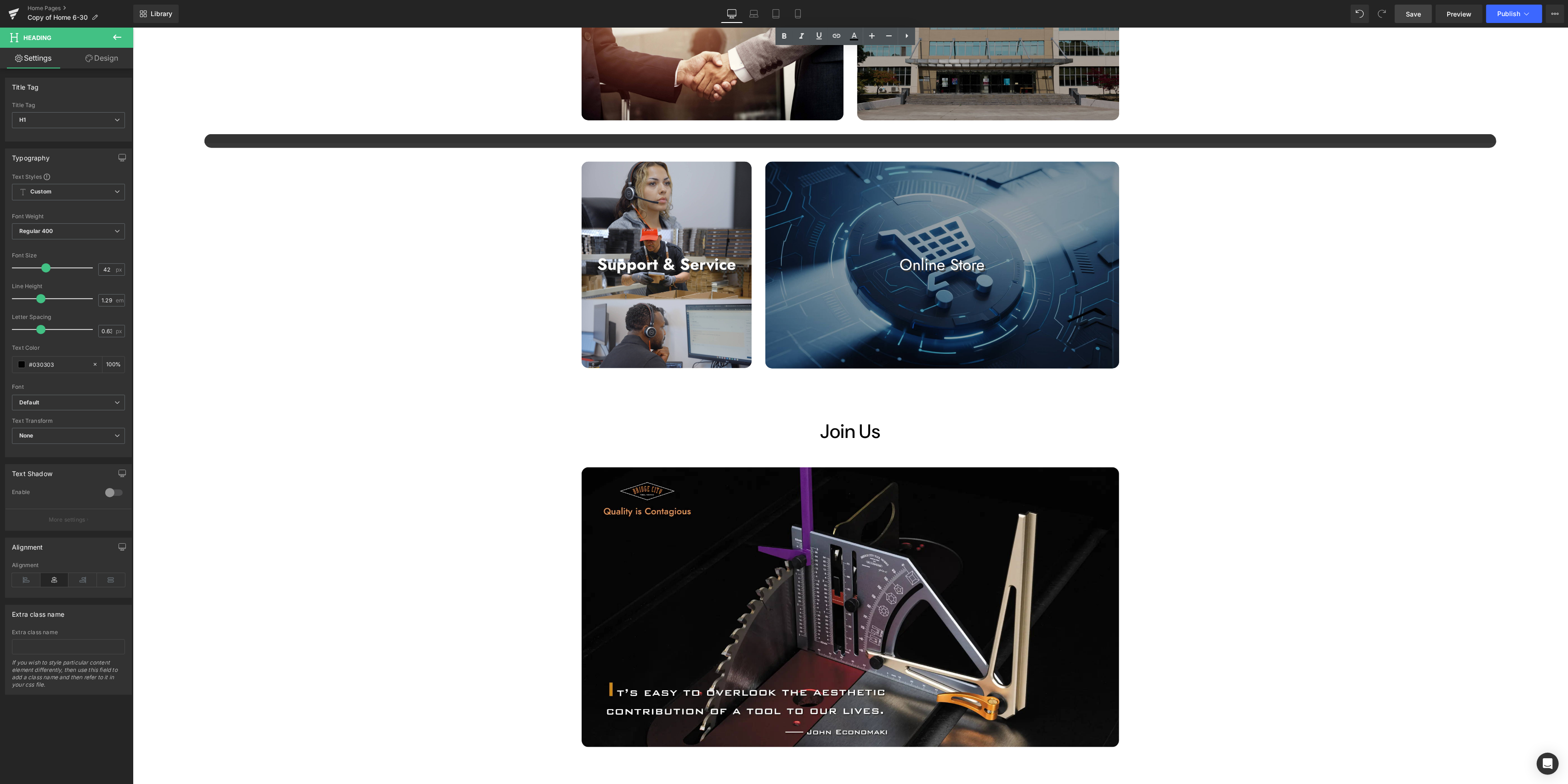
scroll to position [1225, 0]
